Goal: Information Seeking & Learning: Learn about a topic

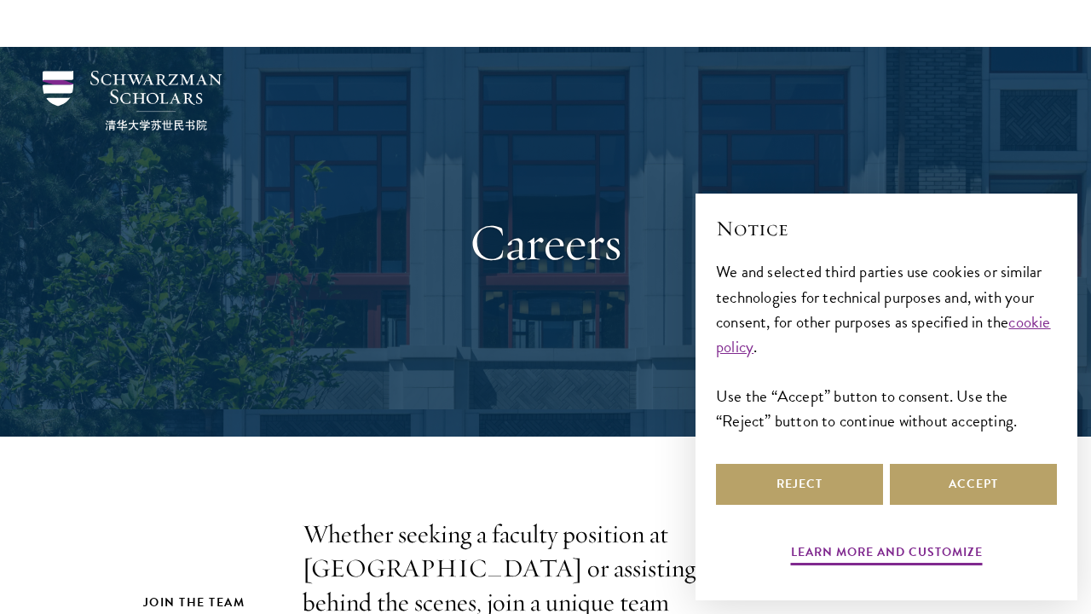
scroll to position [1753, 0]
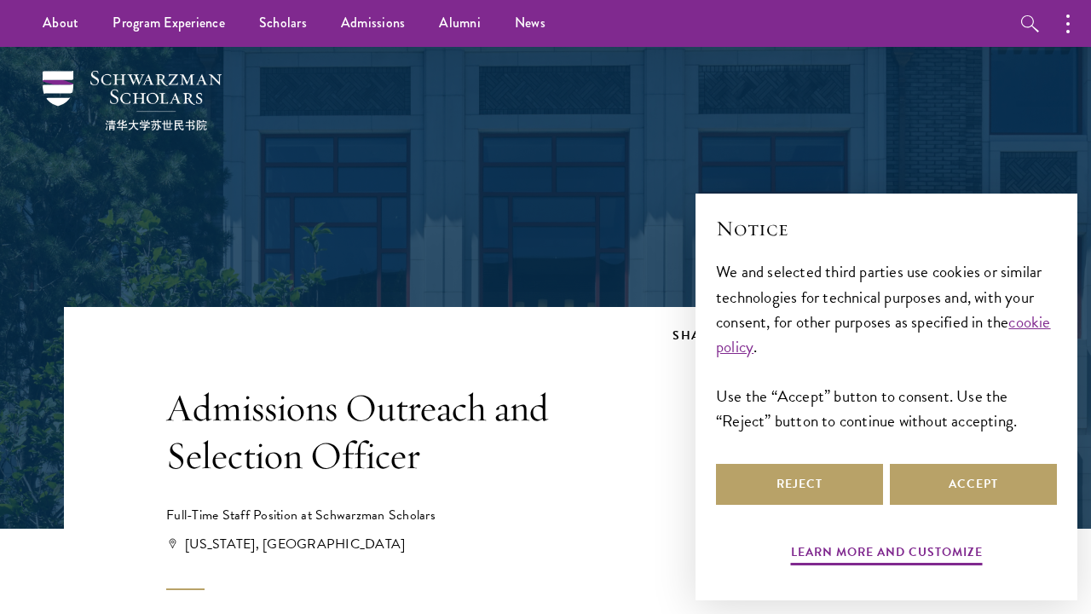
scroll to position [4984, 0]
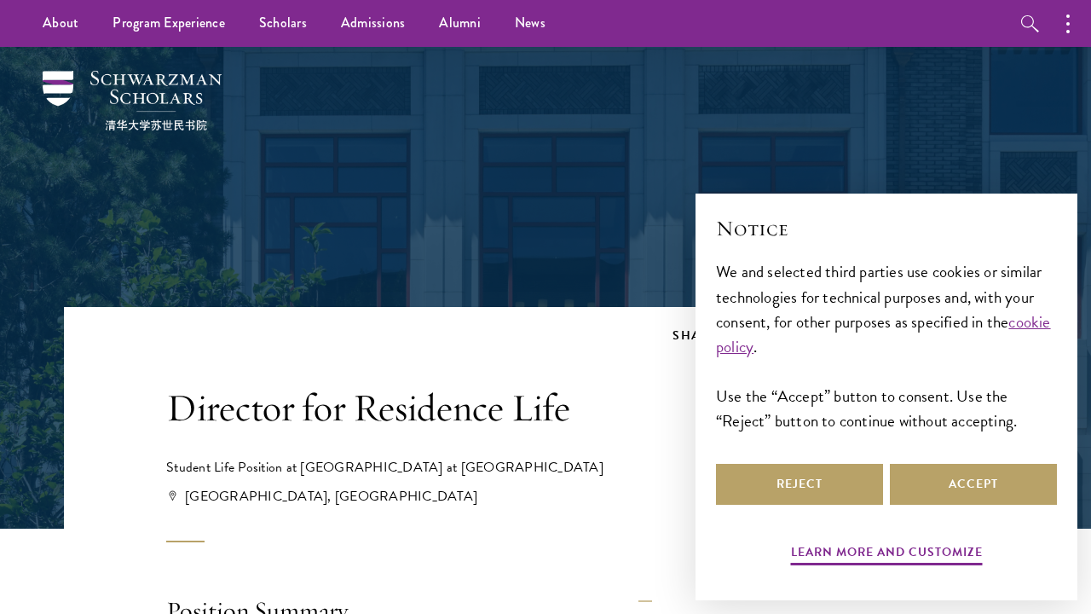
scroll to position [5507, 0]
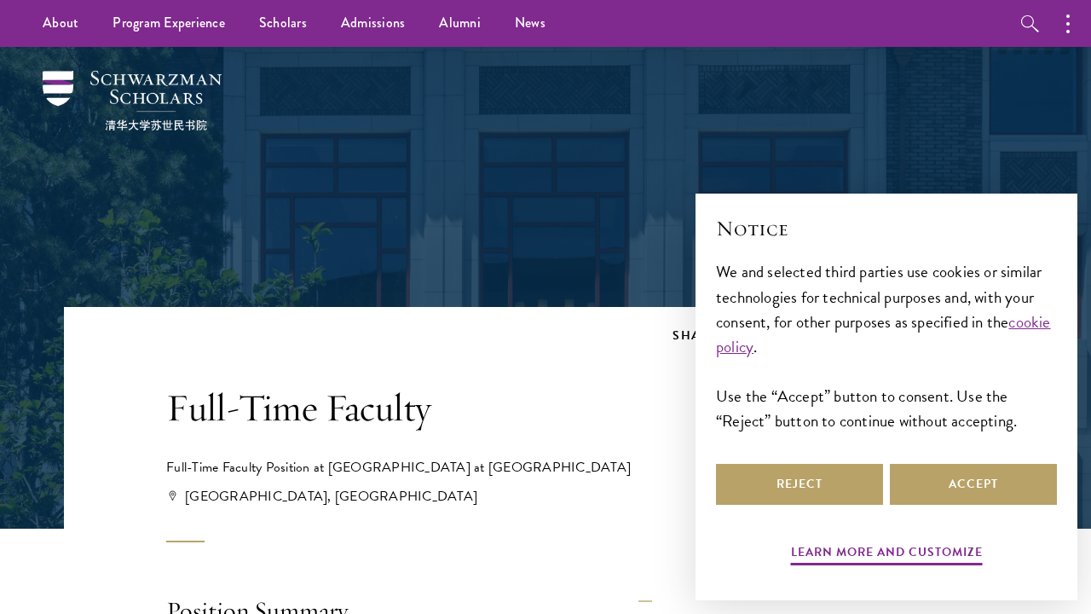
scroll to position [2712, 0]
